Goal: Find specific page/section: Find specific page/section

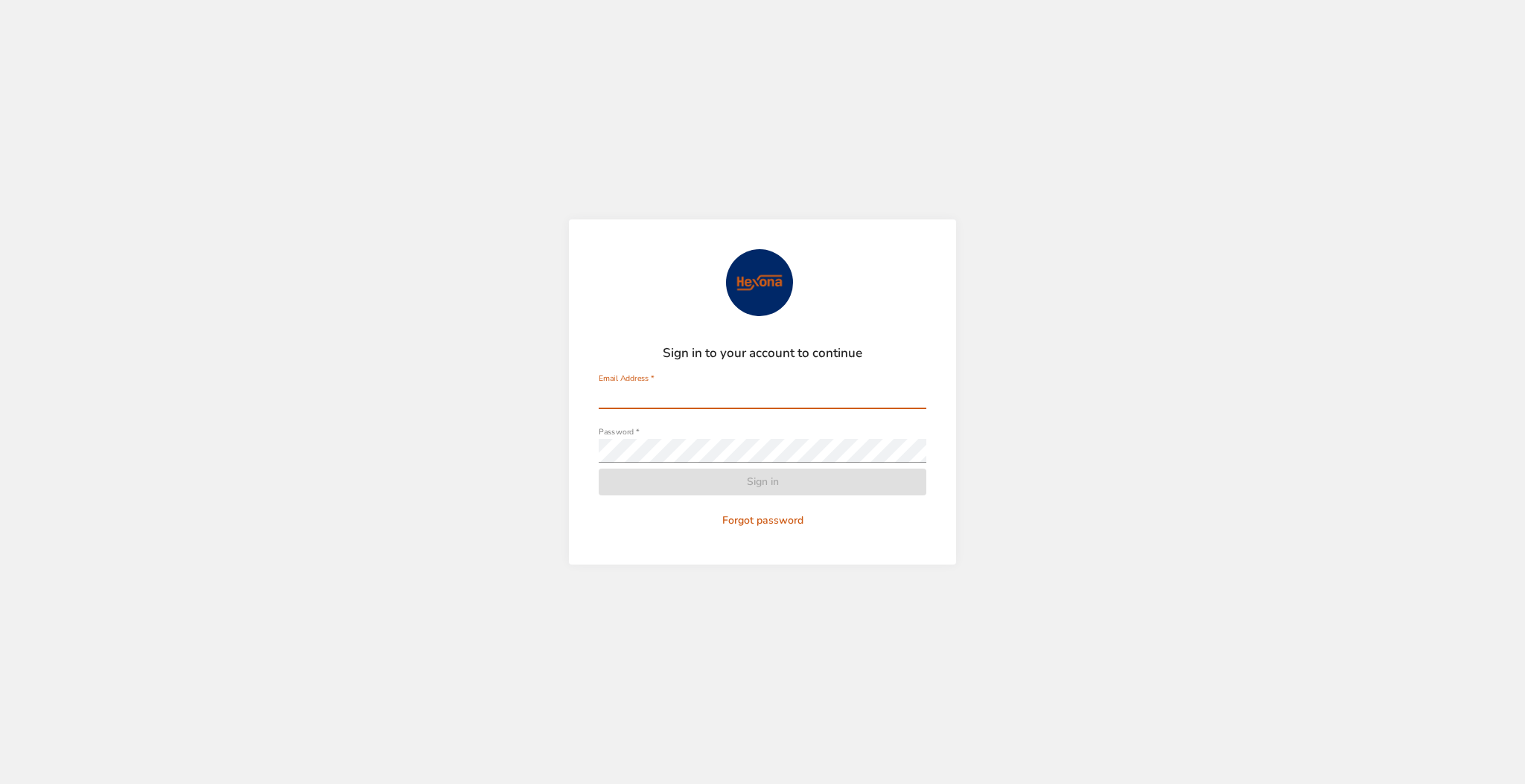
type input "**********"
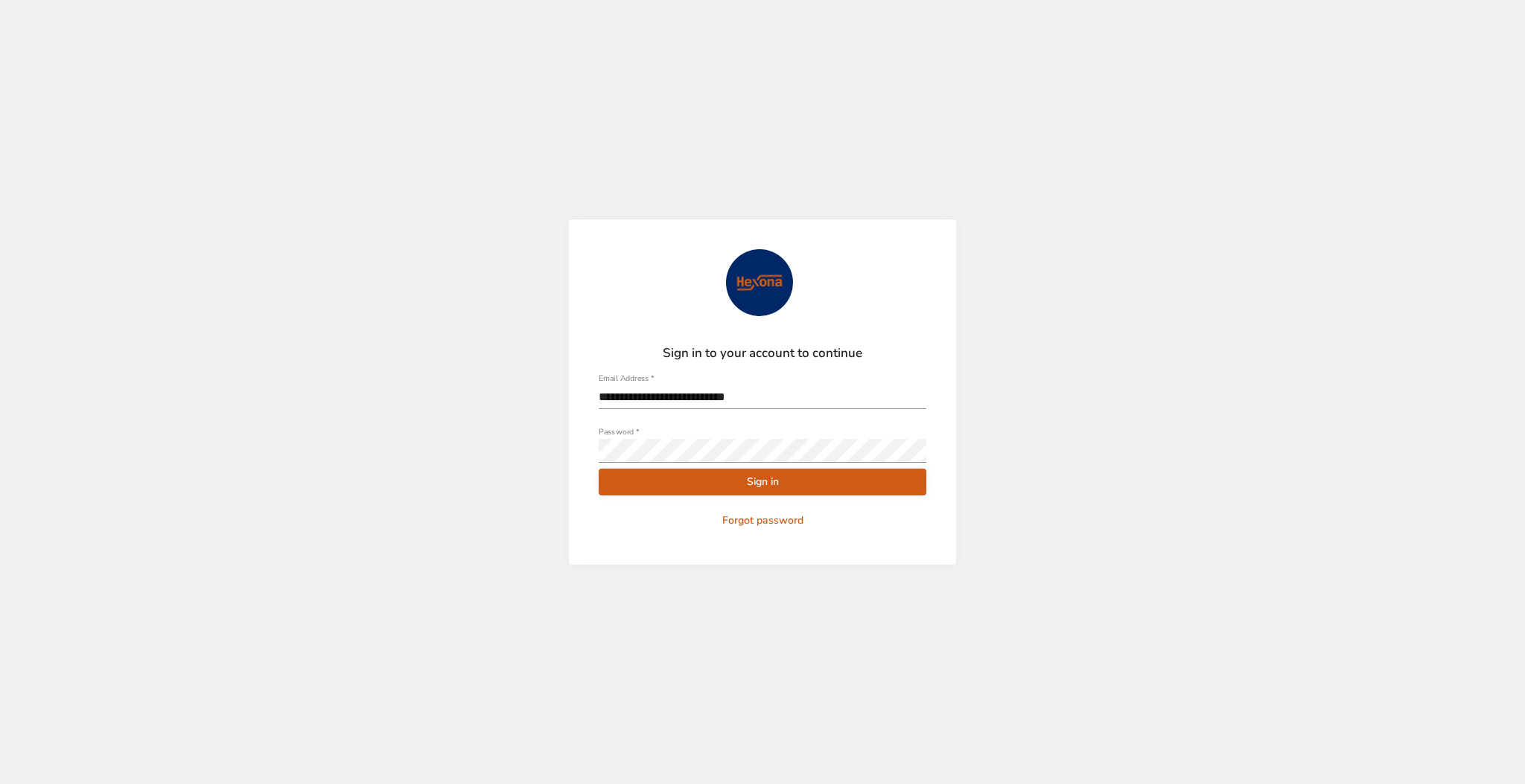
click at [638, 489] on span "Sign in" at bounding box center [762, 482] width 304 height 19
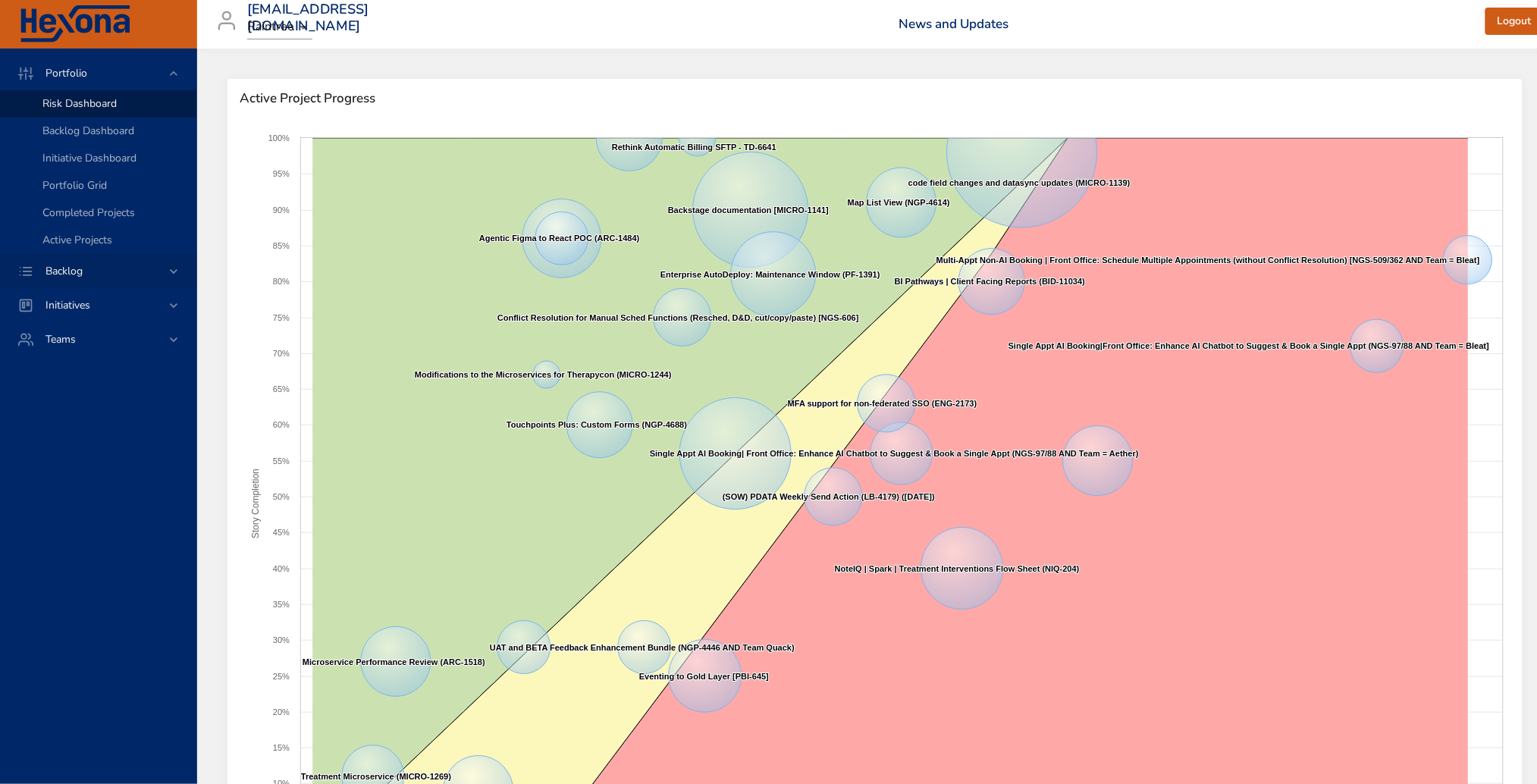
click at [120, 267] on div "Backlog" at bounding box center [100, 270] width 132 height 16
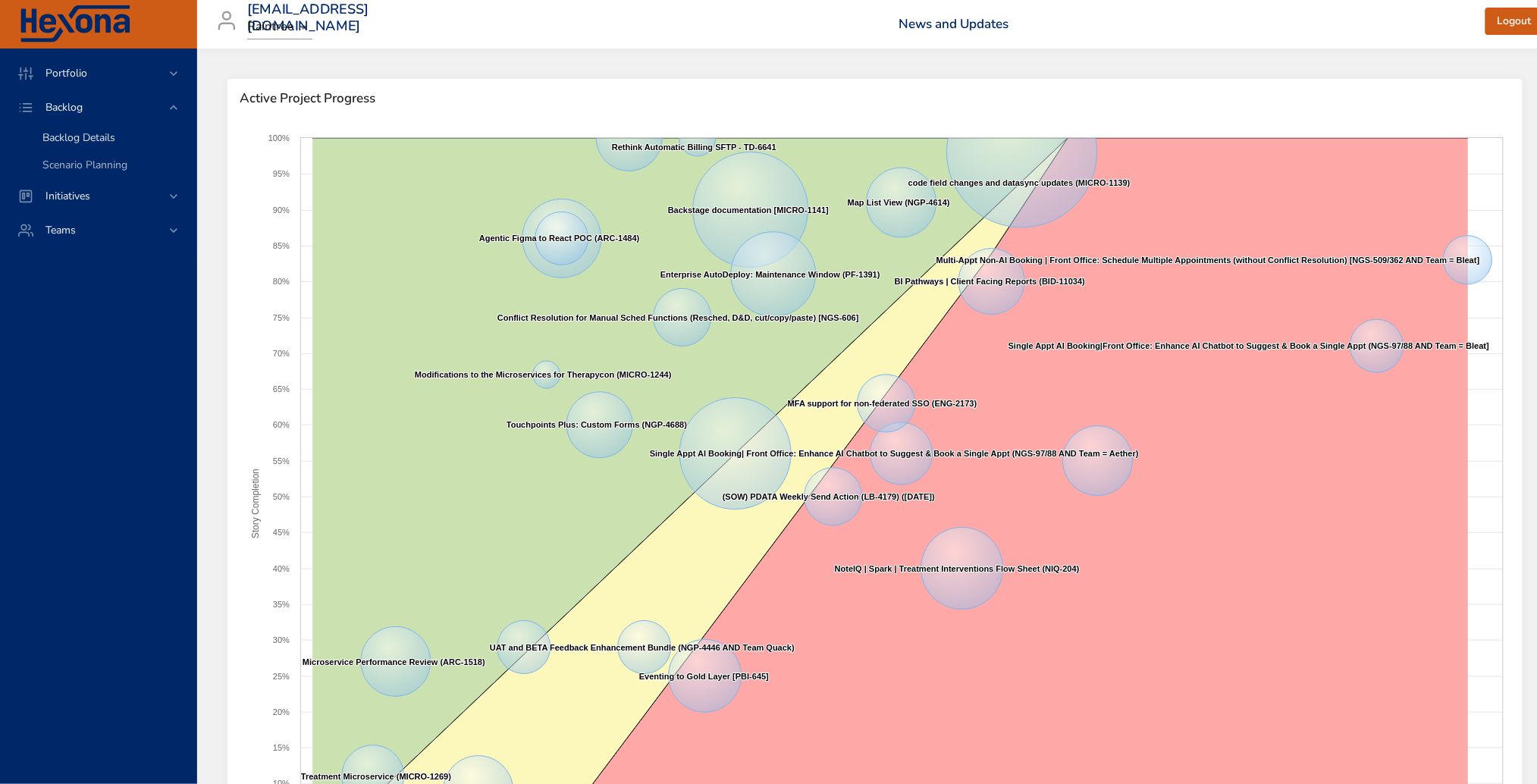
click at [123, 139] on div "Backlog Details" at bounding box center [113, 138] width 142 height 16
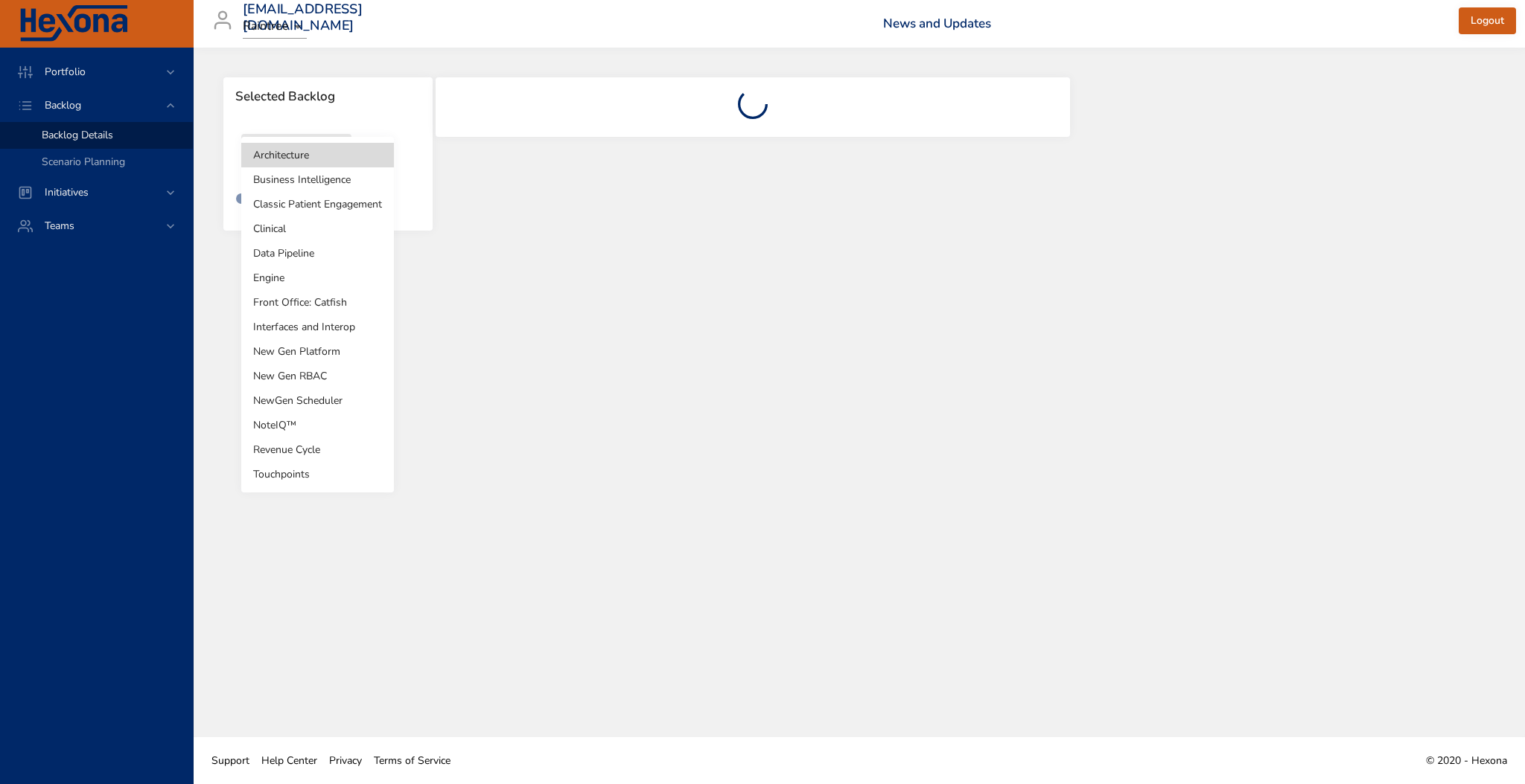
click at [319, 153] on body "Portfolio Backlog Backlog Details Scenario Planning Initiatives Teams [EMAIL_AD…" at bounding box center [762, 392] width 1525 height 784
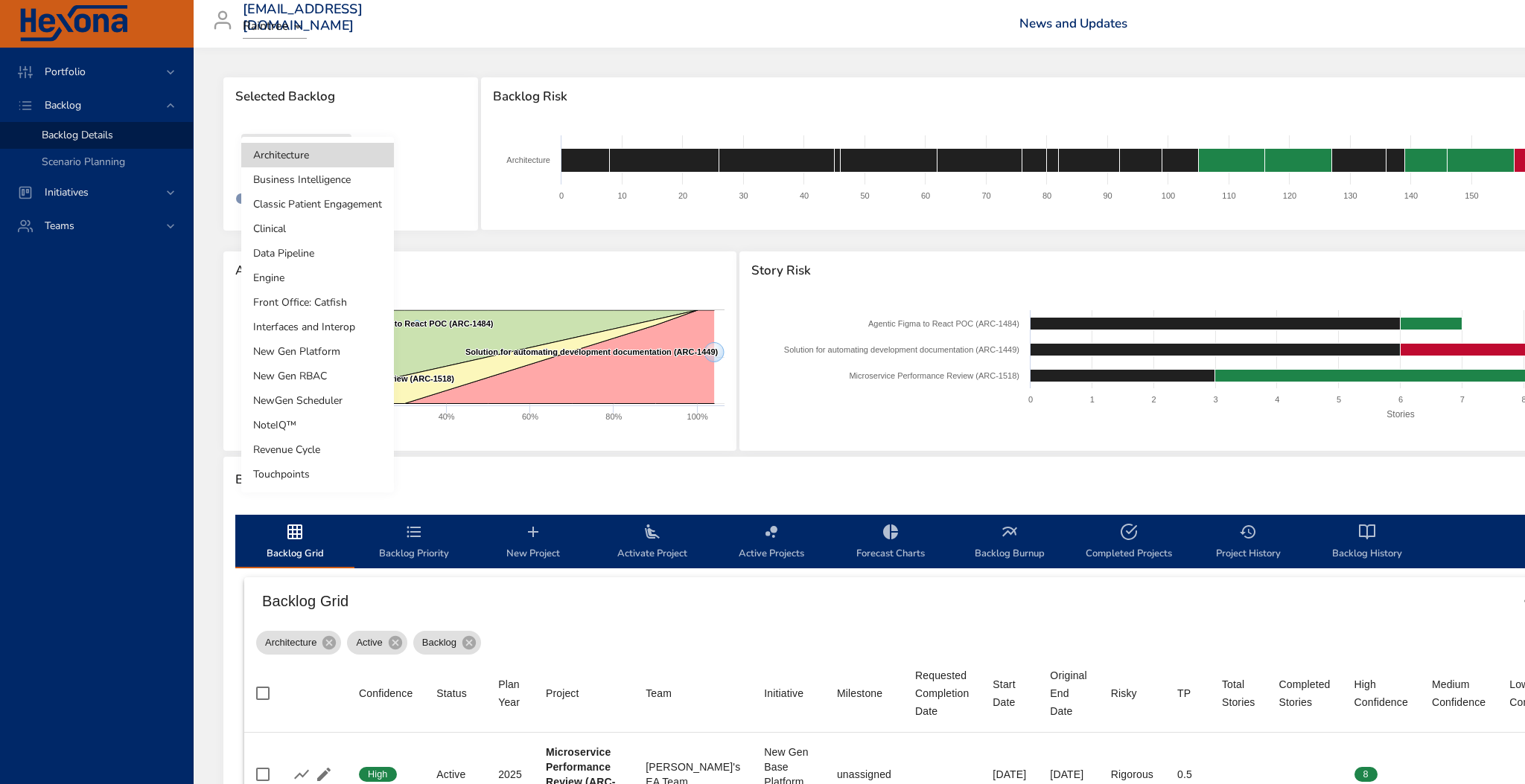
click at [292, 474] on li "Touchpoints" at bounding box center [317, 474] width 152 height 24
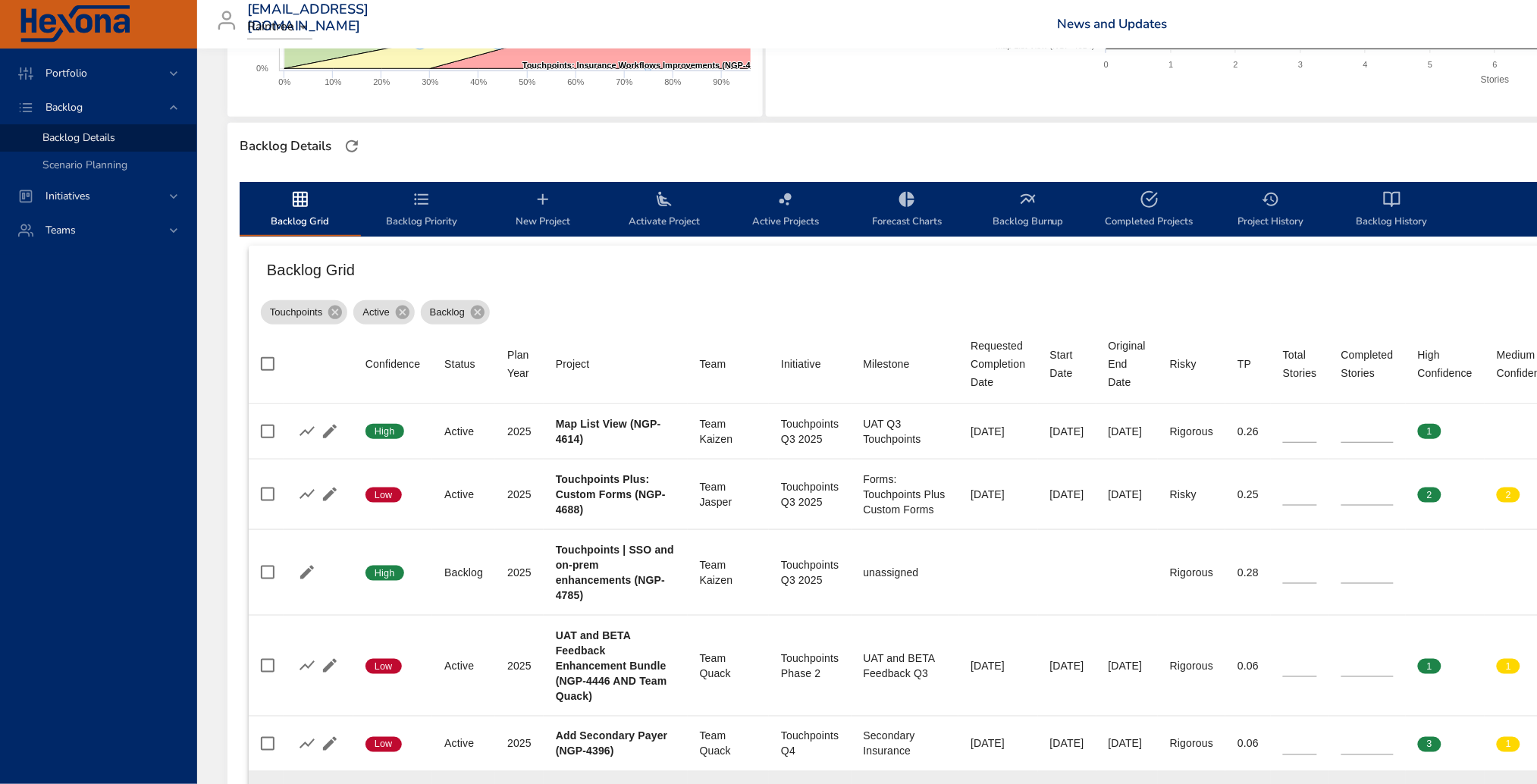
scroll to position [301, 0]
